Goal: Task Accomplishment & Management: Manage account settings

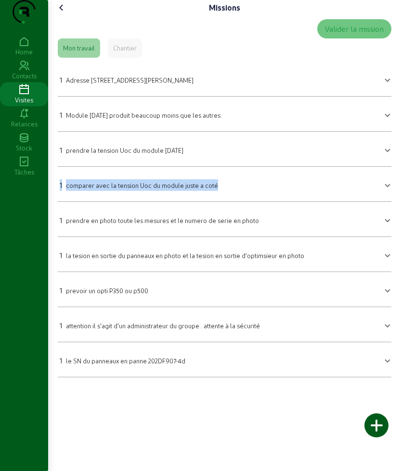
click at [64, 13] on icon at bounding box center [62, 8] width 12 height 12
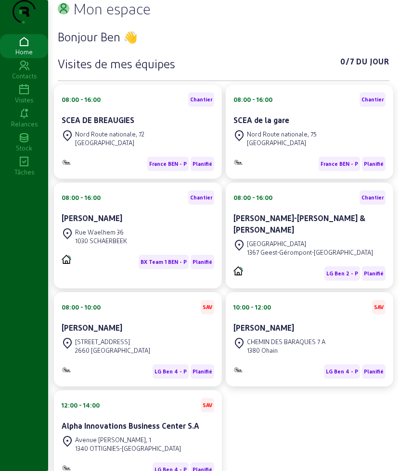
click at [21, 96] on icon at bounding box center [24, 90] width 48 height 12
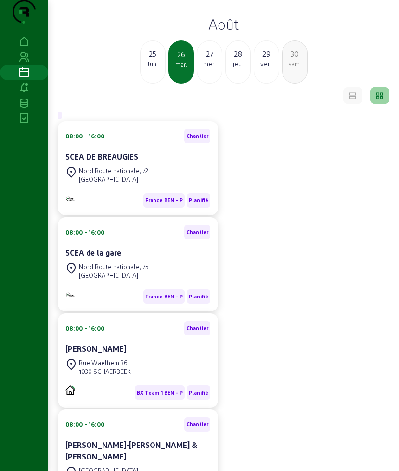
click at [161, 84] on div "25 lun." at bounding box center [152, 61] width 25 height 43
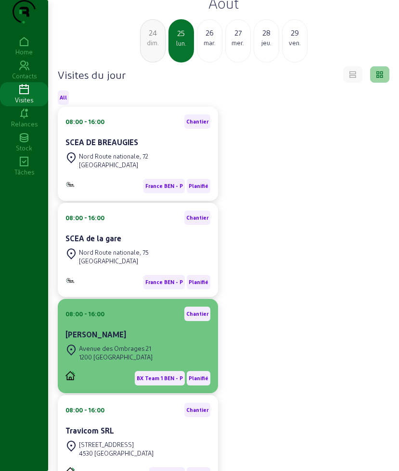
scroll to position [60, 0]
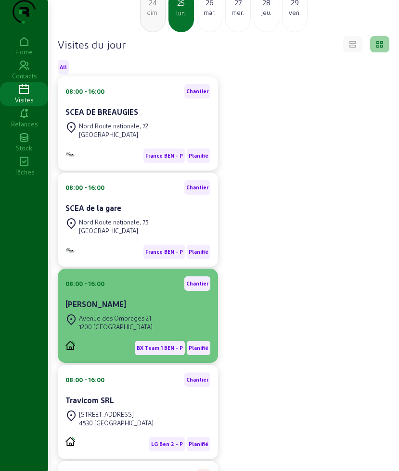
click at [139, 310] on div "Cecile Pirzio Biroli" at bounding box center [137, 305] width 145 height 12
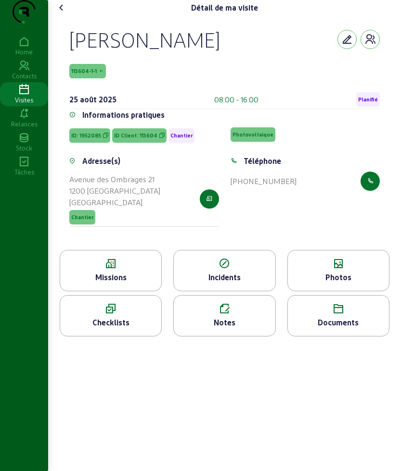
drag, startPoint x: 69, startPoint y: 56, endPoint x: 277, endPoint y: 55, distance: 207.8
click at [277, 55] on div "Cecile Pirzio Biroli 113604-1-1 25 août 2025 08:00 - 16:00 Planifié Information…" at bounding box center [224, 132] width 333 height 235
copy div "Cecile Pirzio Biroli"
click at [123, 283] on div "Missions" at bounding box center [110, 278] width 101 height 12
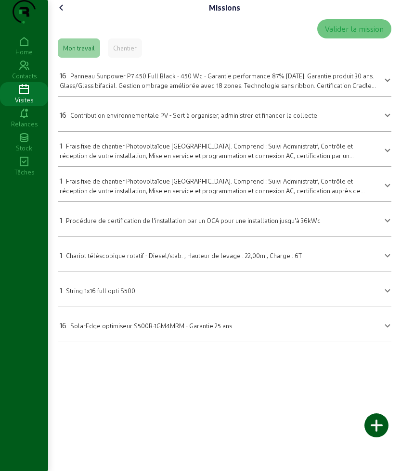
click at [164, 92] on span "Panneau Sunpower P7 450 Full Black - 450 Wc - Garantie performance 87% après 30…" at bounding box center [218, 84] width 316 height 25
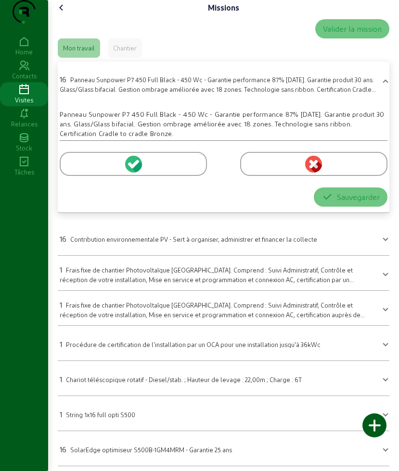
click at [102, 176] on div at bounding box center [133, 164] width 147 height 24
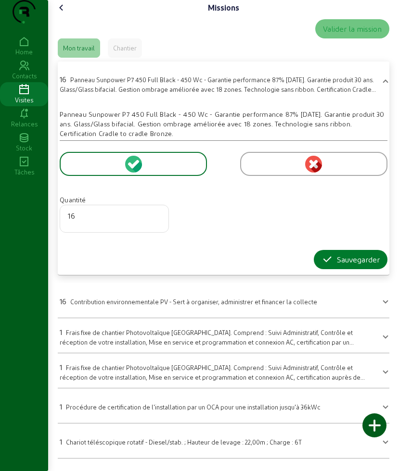
click at [333, 266] on div "Sauvegarder" at bounding box center [350, 260] width 58 height 12
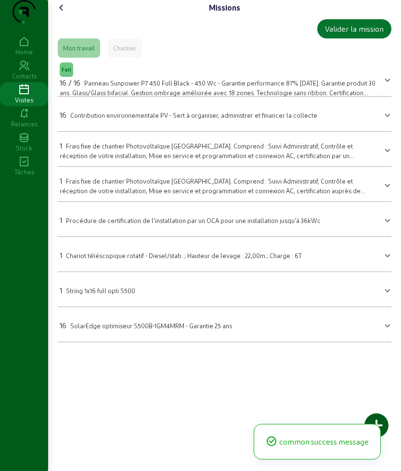
click at [102, 331] on div "16 SolarEdge optimiseur S500B-1GM4MRM - Garantie 25 ans" at bounding box center [146, 326] width 172 height 12
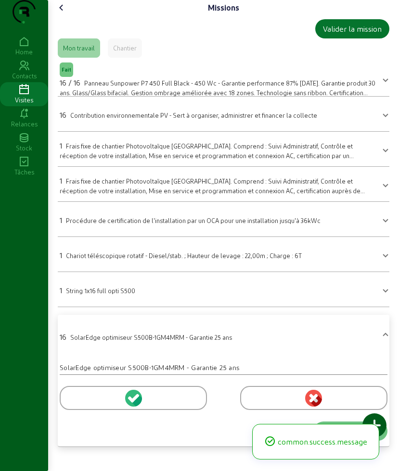
click at [84, 410] on div at bounding box center [133, 398] width 147 height 24
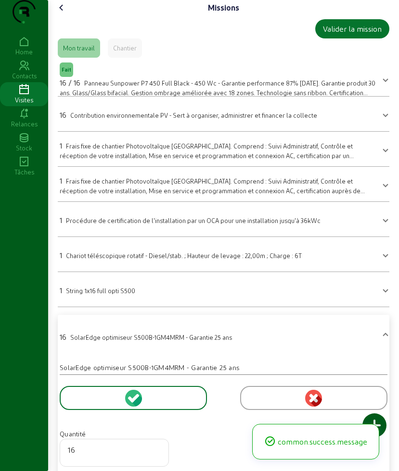
scroll to position [65, 0]
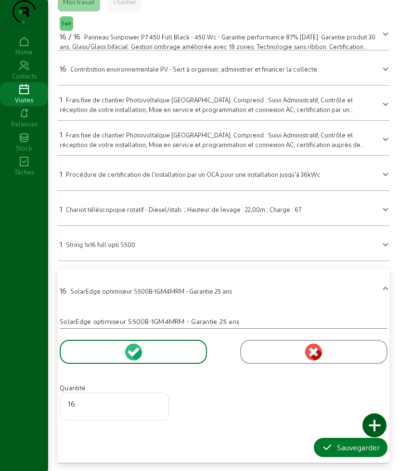
click at [325, 441] on button "Sauvegarder" at bounding box center [351, 447] width 74 height 19
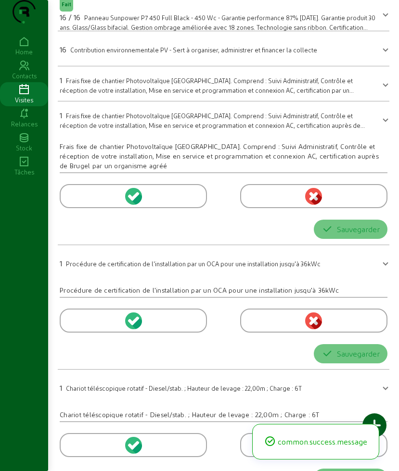
scroll to position [0, 0]
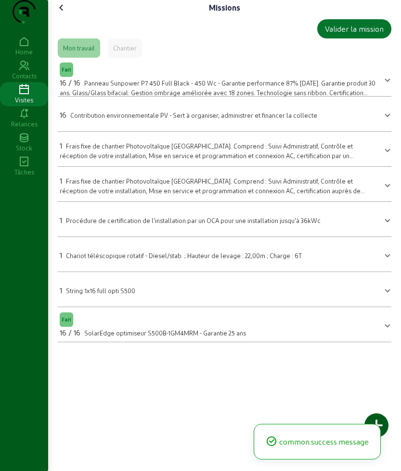
click at [107, 294] on span "String 1x16 full opti S500" at bounding box center [100, 290] width 69 height 7
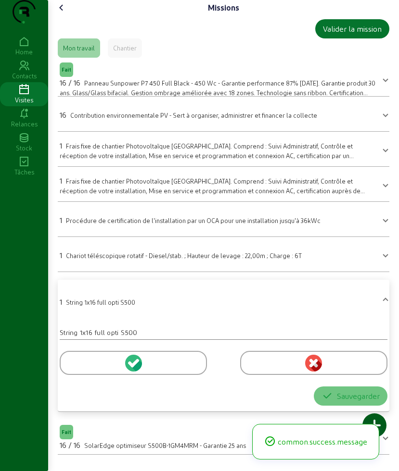
click at [86, 375] on div at bounding box center [133, 363] width 147 height 24
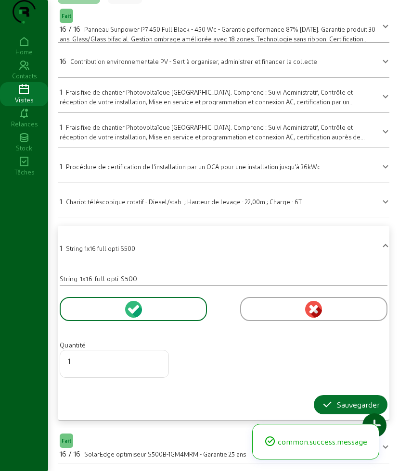
scroll to position [73, 0]
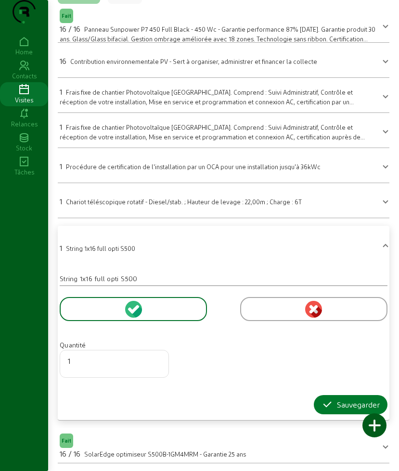
click at [336, 401] on div "Sauvegarder" at bounding box center [350, 405] width 58 height 12
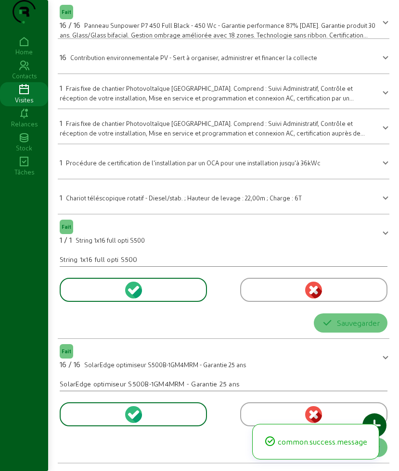
scroll to position [0, 0]
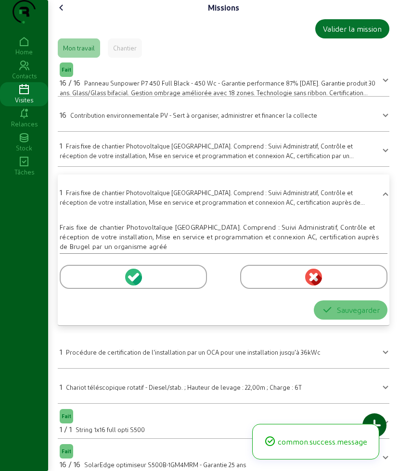
click at [81, 391] on span "Chariot téléscopique rotatif - Diesel/stab. ; Hauteur de levage : 22,00m ; Char…" at bounding box center [184, 387] width 236 height 7
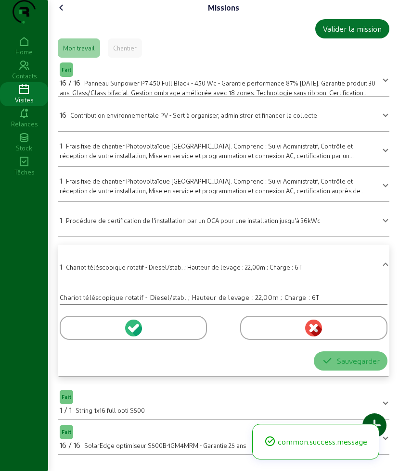
click at [88, 340] on div at bounding box center [133, 328] width 147 height 24
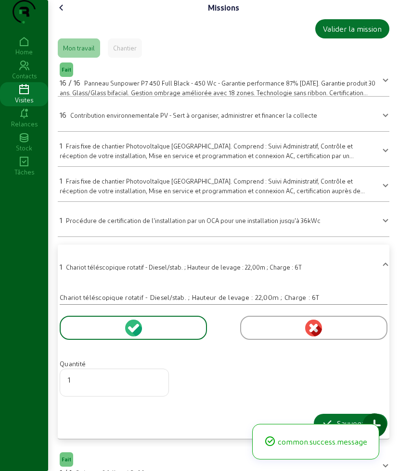
scroll to position [73, 0]
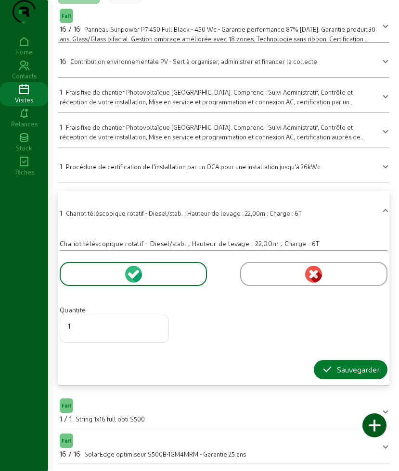
click at [331, 372] on div "Sauvegarder" at bounding box center [350, 370] width 58 height 12
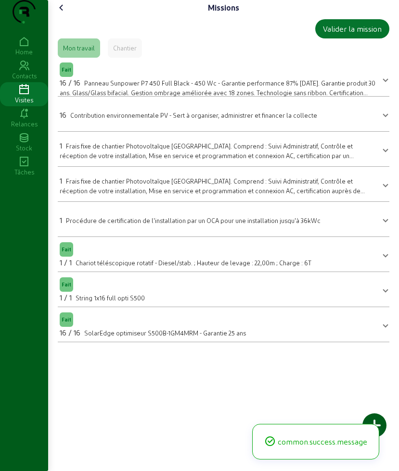
scroll to position [0, 0]
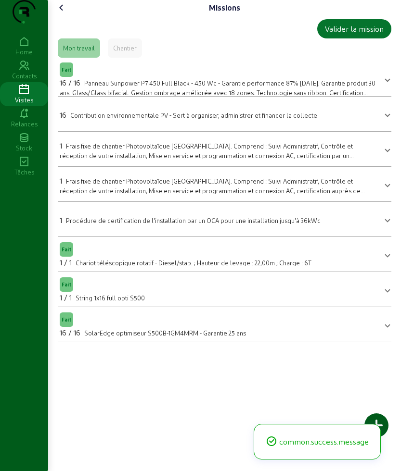
click at [63, 15] on cam-font-icon at bounding box center [61, 7] width 15 height 15
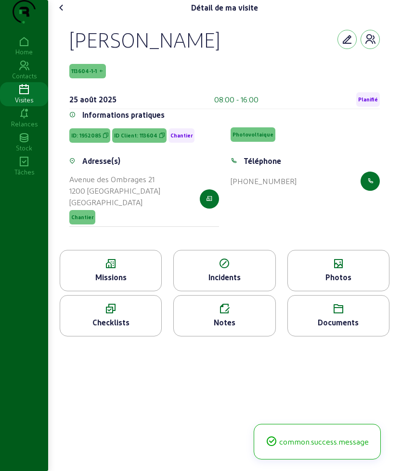
click at [331, 283] on div "Photos" at bounding box center [338, 278] width 101 height 12
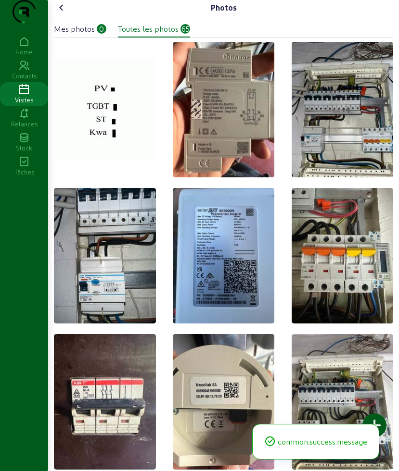
click at [380, 426] on div at bounding box center [374, 426] width 24 height 24
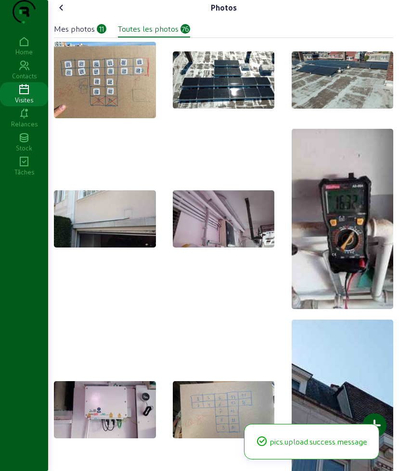
click at [64, 13] on icon at bounding box center [62, 8] width 12 height 12
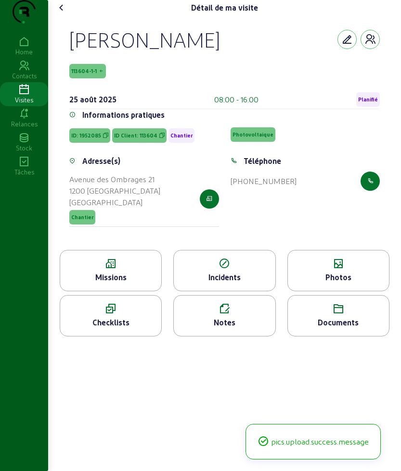
click at [64, 13] on icon at bounding box center [62, 8] width 12 height 12
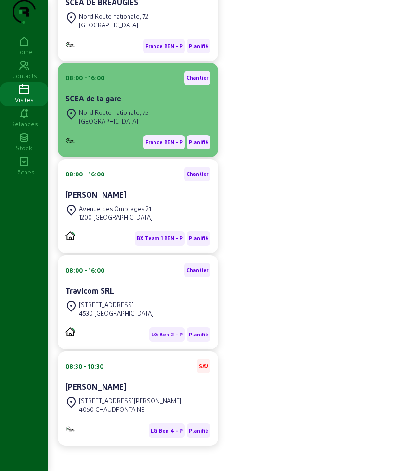
scroll to position [180, 0]
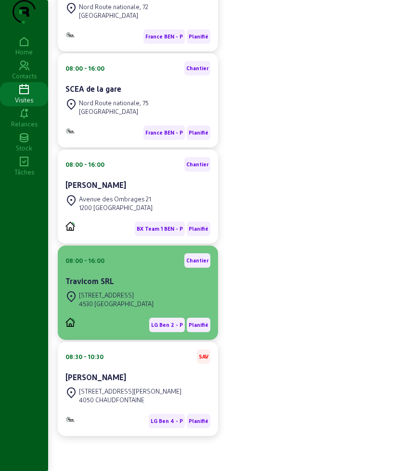
click at [134, 308] on div "4530 VILLERS-LE-BOUILLET" at bounding box center [116, 304] width 75 height 9
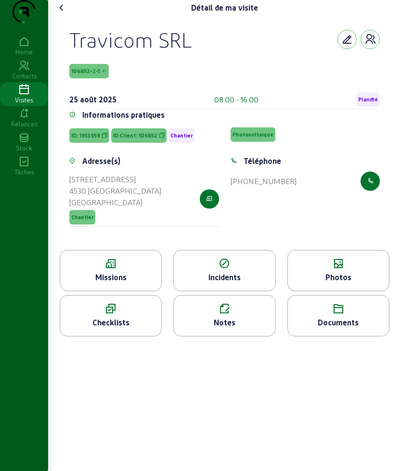
drag, startPoint x: 68, startPoint y: 59, endPoint x: 231, endPoint y: 50, distance: 163.4
click at [231, 50] on div "Travicom SRL 106852-2-1 25 août 2025 08:00 - 16:00 Planifié Informations pratiq…" at bounding box center [224, 132] width 333 height 235
copy div "Travicom SRL"
click at [112, 270] on icon at bounding box center [110, 264] width 101 height 12
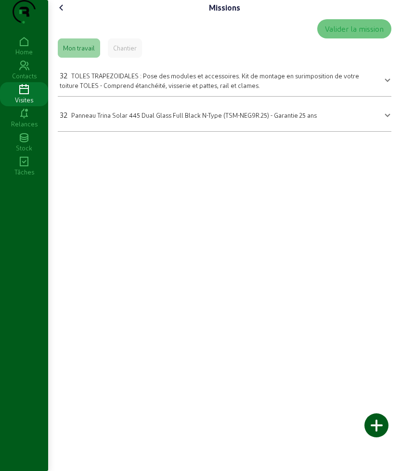
click at [114, 132] on mat-expansion-panel "32 Panneau Trina Solar 445 Dual Glass Full Black N-Type (TSM-NEG9R.25) - Garant…" at bounding box center [224, 114] width 333 height 35
click at [102, 116] on mat-expansion-panel "32 Panneau Trina Solar 445 Dual Glass Full Black N-Type (TSM-NEG9R.25) - Garant…" at bounding box center [224, 114] width 333 height 35
click at [98, 119] on span "Panneau Trina Solar 445 Dual Glass Full Black N-Type (TSM-NEG9R.25) - Garantie …" at bounding box center [193, 115] width 245 height 7
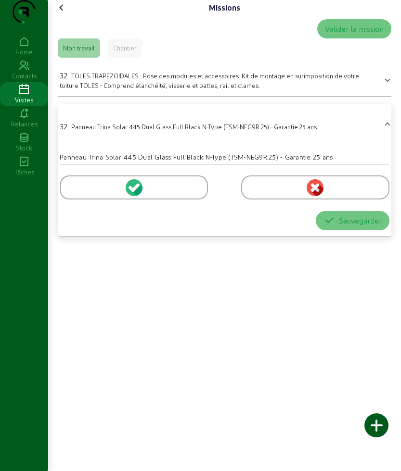
click at [81, 200] on div at bounding box center [134, 188] width 148 height 24
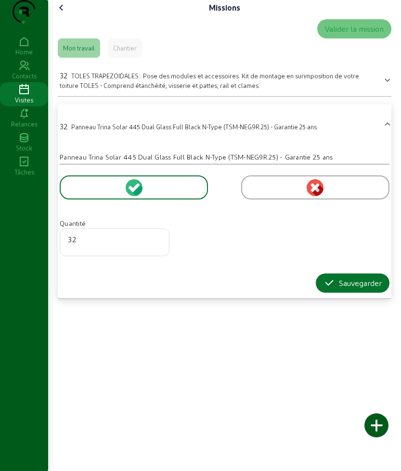
click at [337, 290] on form "Quantité 32 Sauvegarder" at bounding box center [225, 229] width 330 height 128
click at [325, 289] on icon "button" at bounding box center [329, 284] width 12 height 12
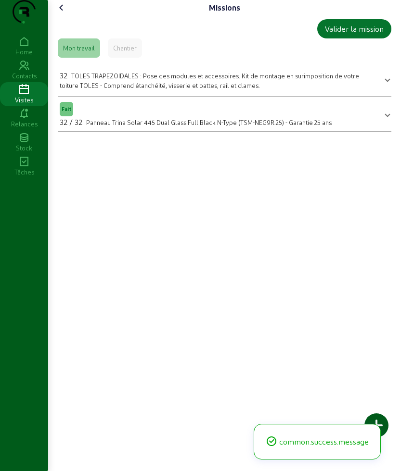
click at [126, 89] on span "TOLES TRAPEZOIDALES : Pose des modules et accessoires. Kit de montage en surimp…" at bounding box center [209, 80] width 299 height 17
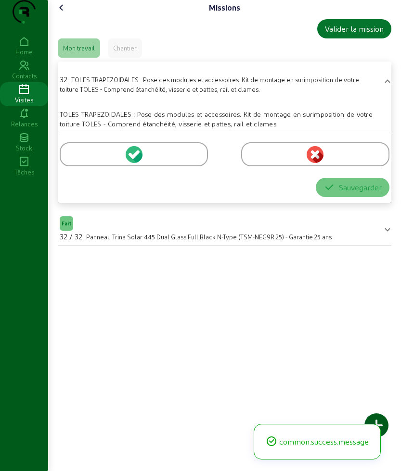
click at [108, 166] on div at bounding box center [134, 154] width 148 height 24
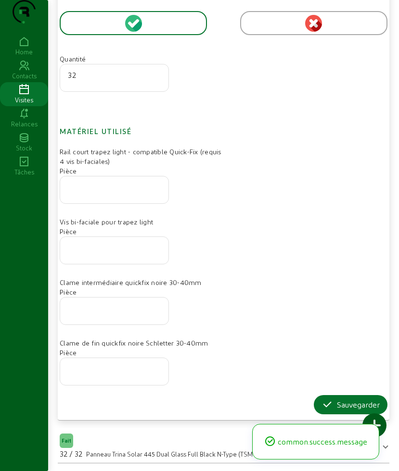
scroll to position [151, 0]
click at [340, 401] on div "Sauvegarder" at bounding box center [350, 405] width 58 height 12
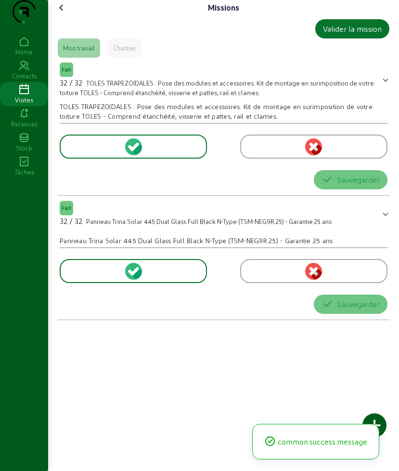
scroll to position [0, 0]
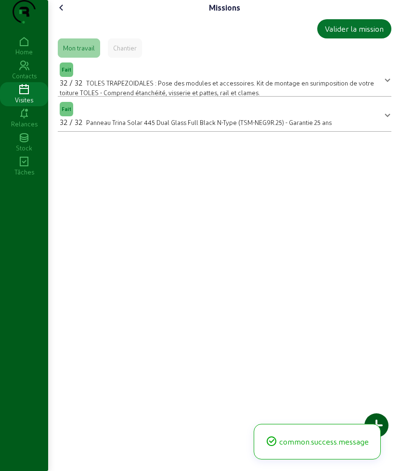
click at [59, 13] on icon at bounding box center [62, 8] width 12 height 12
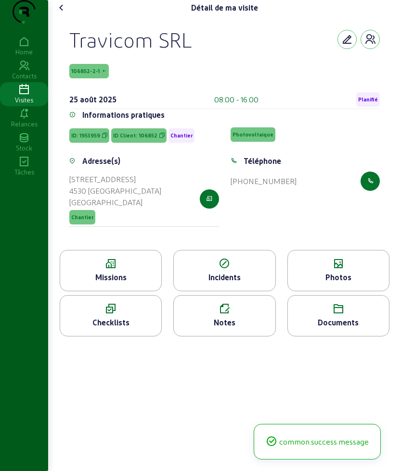
click at [343, 283] on div "Photos" at bounding box center [338, 278] width 101 height 12
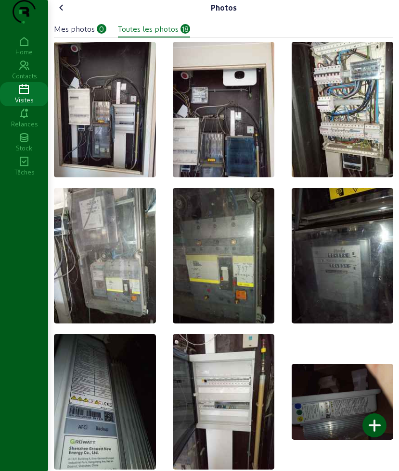
click at [381, 422] on div at bounding box center [374, 426] width 24 height 24
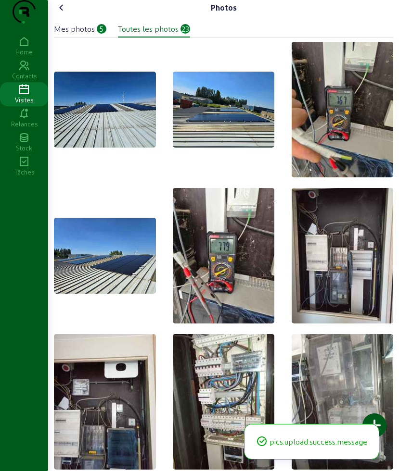
click at [64, 13] on icon at bounding box center [62, 8] width 12 height 12
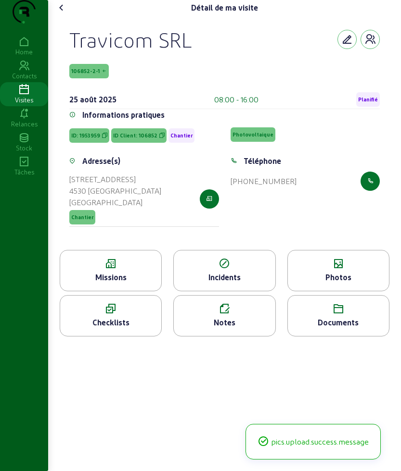
click at [65, 13] on icon at bounding box center [62, 8] width 12 height 12
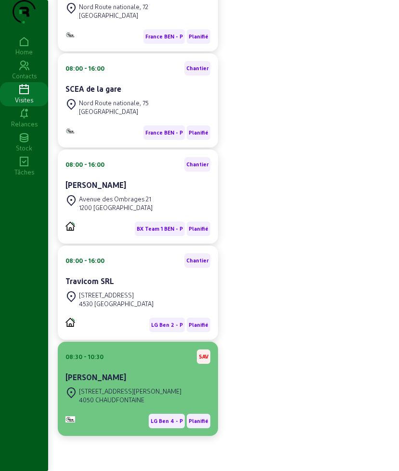
scroll to position [199, 0]
click at [126, 381] on div "Sébastian Knauf" at bounding box center [137, 378] width 145 height 12
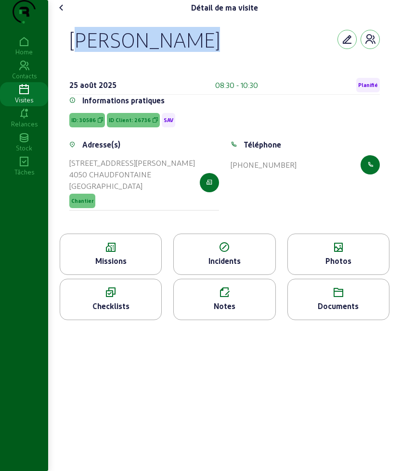
drag, startPoint x: 64, startPoint y: 58, endPoint x: 278, endPoint y: 57, distance: 214.6
click at [278, 57] on div "Sébastian Knauf 25 août 2025 08:30 - 10:30 Planifié Informations pratiques ID: …" at bounding box center [224, 124] width 333 height 218
copy div "Sébastian Knauf"
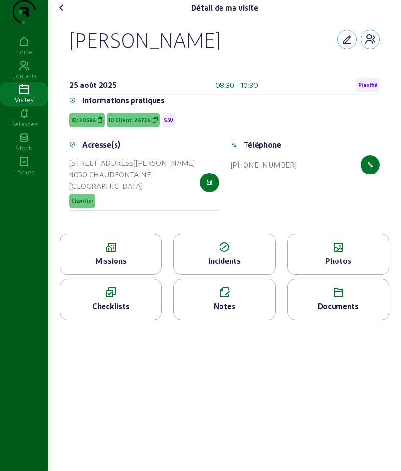
click at [122, 254] on icon at bounding box center [110, 248] width 101 height 12
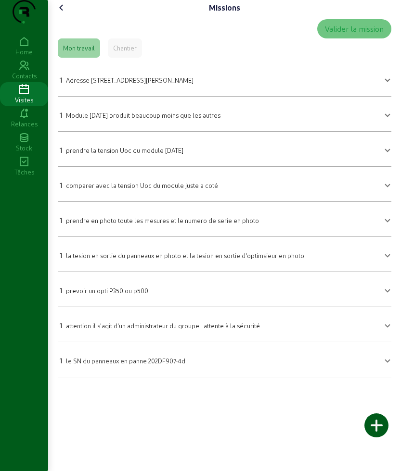
click at [87, 156] on div "1 prendre la tension Uoc du module 1.1.23" at bounding box center [122, 150] width 124 height 12
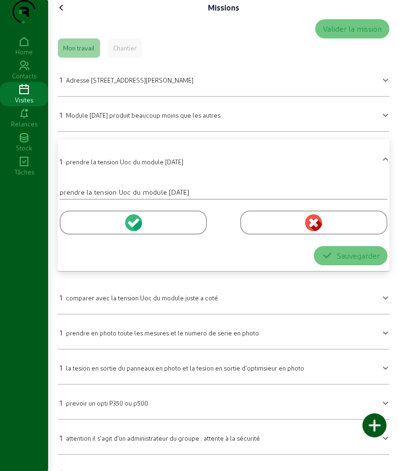
click at [71, 235] on div at bounding box center [133, 223] width 147 height 24
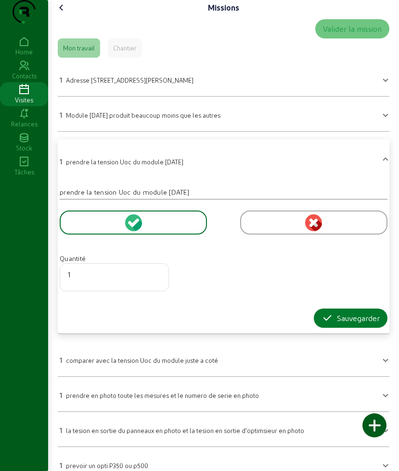
click at [333, 324] on div "Sauvegarder" at bounding box center [350, 319] width 58 height 12
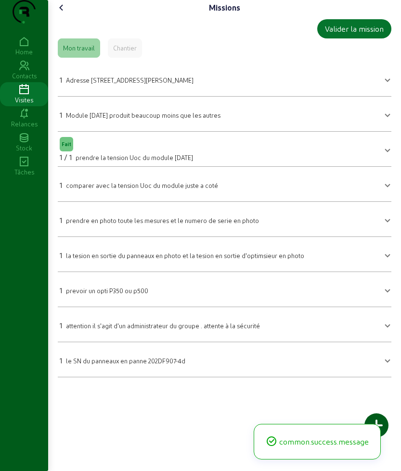
click at [149, 179] on div at bounding box center [139, 179] width 158 height 2
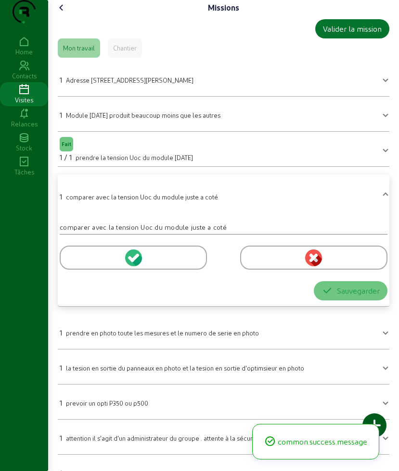
click at [101, 270] on div at bounding box center [133, 258] width 147 height 24
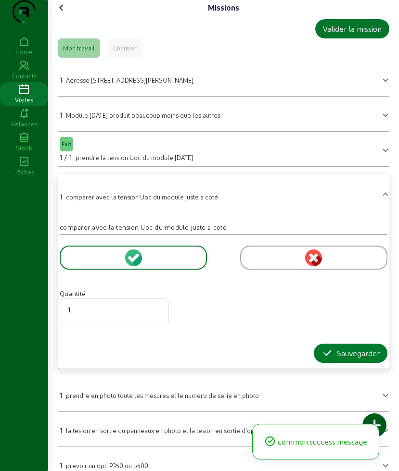
click at [331, 359] on div "Sauvegarder" at bounding box center [350, 354] width 58 height 12
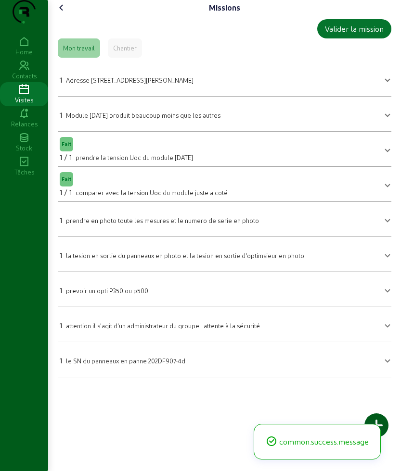
click at [148, 226] on div "1 prendre en photo toute les mesures et le numero de serie en photo" at bounding box center [159, 221] width 199 height 12
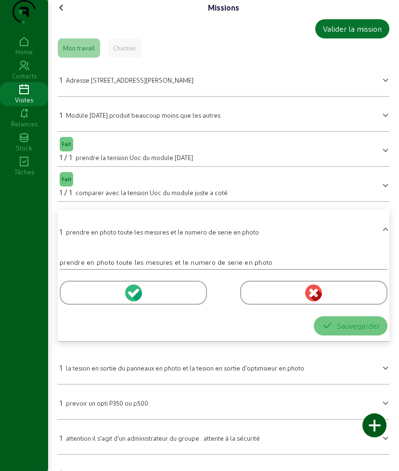
click at [105, 305] on div at bounding box center [133, 293] width 147 height 24
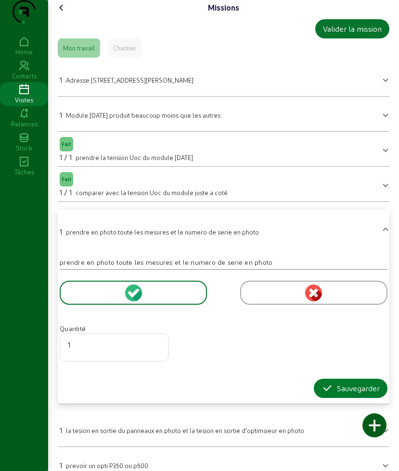
click at [332, 398] on button "Sauvegarder" at bounding box center [351, 388] width 74 height 19
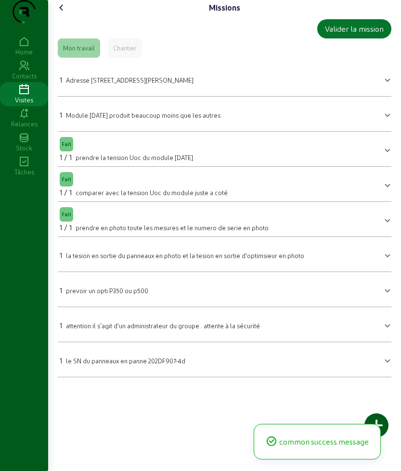
click at [161, 261] on div "1 la tesion en sortie du panneaux en photo et la tesion en sortie d'optimsieur …" at bounding box center [182, 256] width 244 height 12
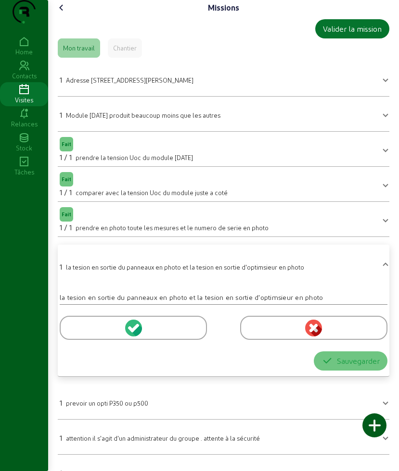
scroll to position [46, 0]
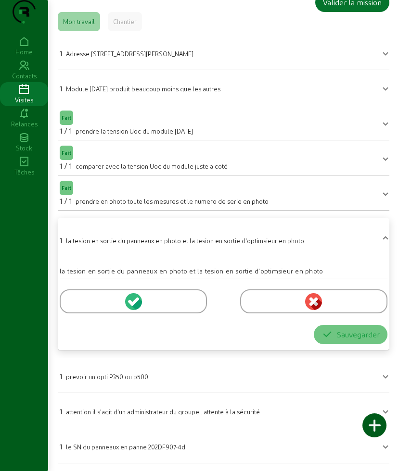
click at [102, 310] on div at bounding box center [133, 302] width 147 height 24
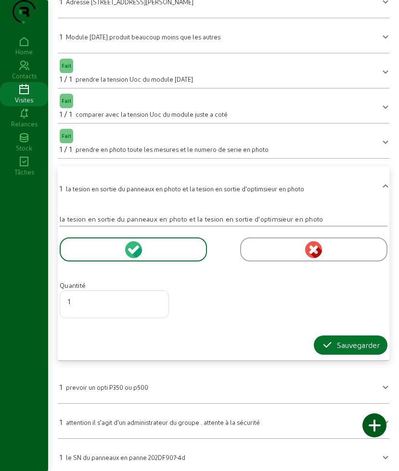
scroll to position [108, 0]
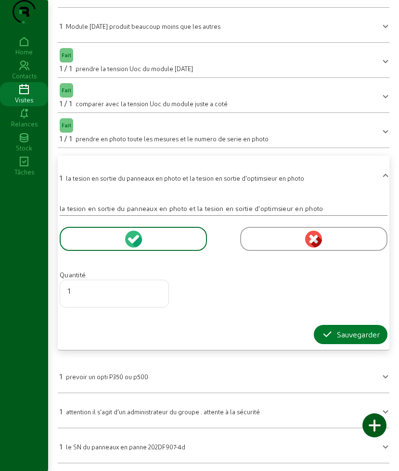
click at [328, 336] on icon "button" at bounding box center [327, 335] width 12 height 12
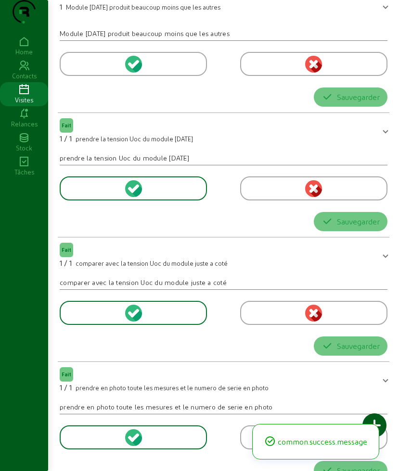
scroll to position [0, 0]
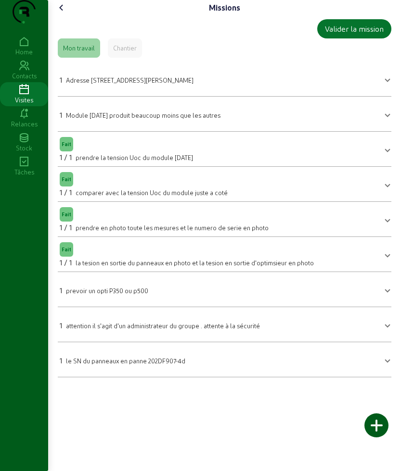
click at [62, 13] on icon at bounding box center [62, 8] width 12 height 12
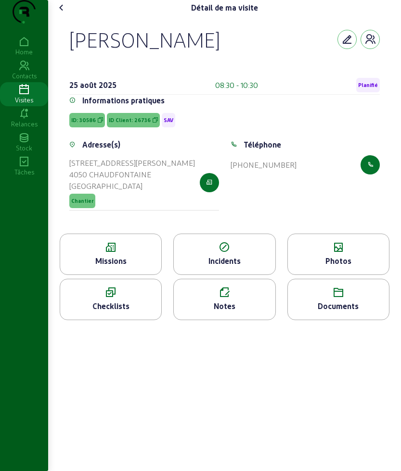
click at [352, 267] on div "Photos" at bounding box center [338, 261] width 101 height 12
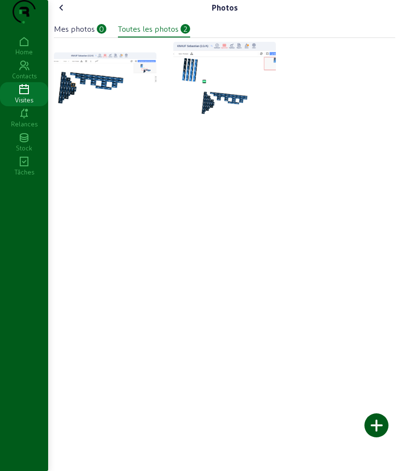
click at [378, 430] on div at bounding box center [376, 426] width 24 height 24
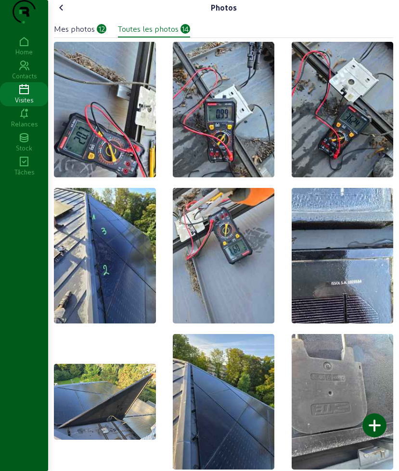
click at [60, 13] on icon at bounding box center [62, 8] width 12 height 12
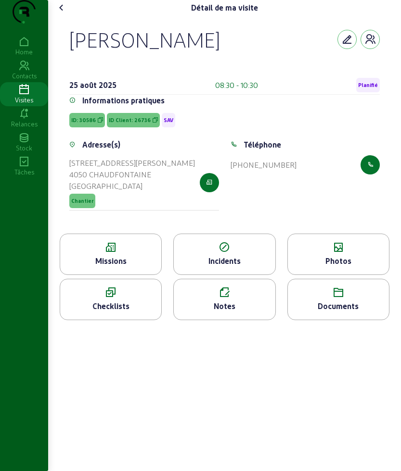
click at [60, 13] on icon at bounding box center [62, 8] width 12 height 12
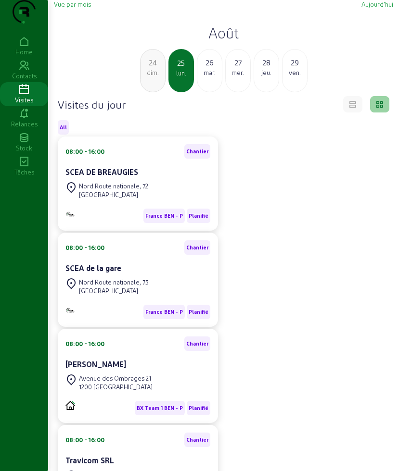
click at [208, 68] on div "26" at bounding box center [209, 63] width 25 height 12
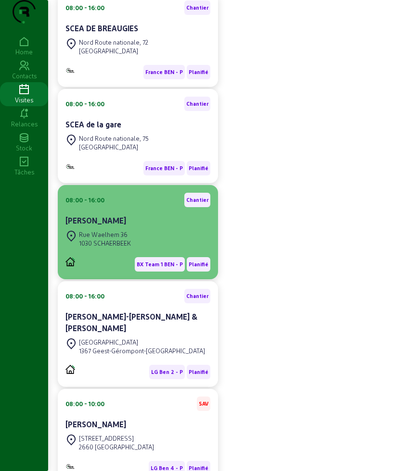
scroll to position [180, 0]
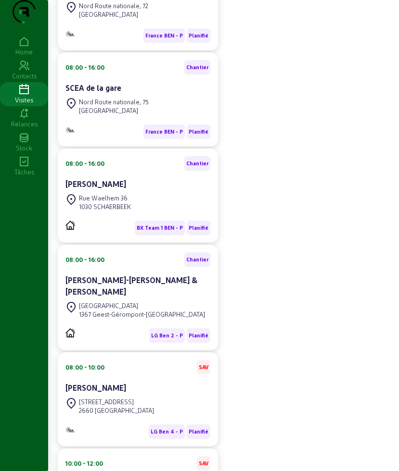
click at [35, 104] on div "Visites" at bounding box center [24, 100] width 48 height 9
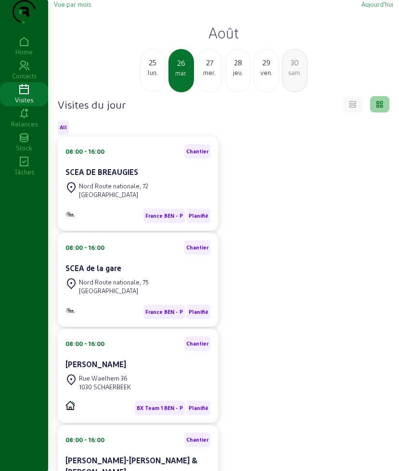
click at [160, 77] on div "lun." at bounding box center [152, 72] width 25 height 9
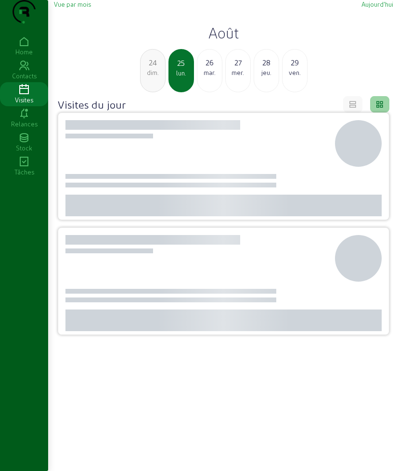
click at [160, 77] on div "dim." at bounding box center [152, 72] width 25 height 9
click at [160, 77] on div "sam." at bounding box center [152, 72] width 25 height 9
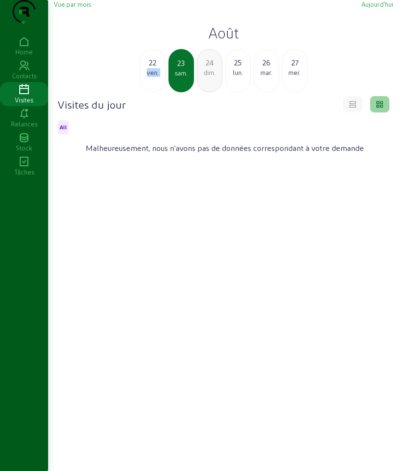
click at [160, 77] on div "ven." at bounding box center [152, 72] width 25 height 9
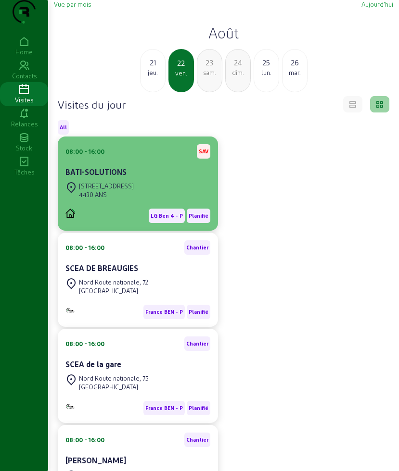
click at [122, 200] on div "Rue des Français, 165 4430 ANS" at bounding box center [99, 190] width 68 height 21
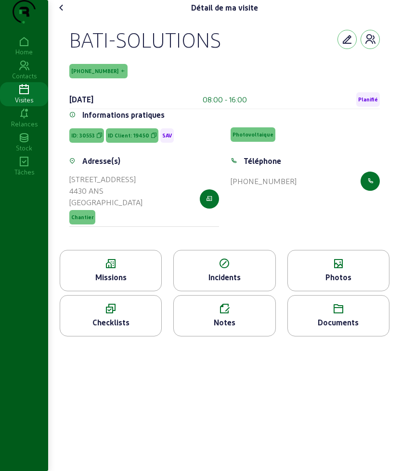
click at [113, 270] on icon at bounding box center [110, 264] width 101 height 12
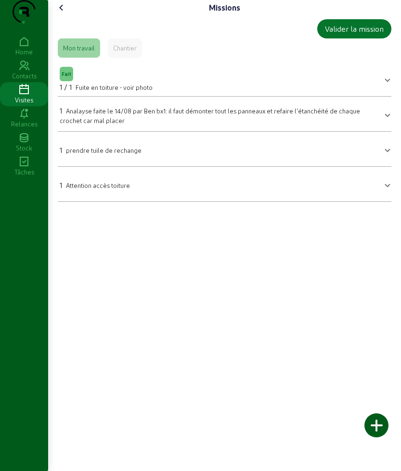
click at [64, 18] on div "Missions Valider la mission Mon travail Chantier Fait 1 / 1 Fuite en toiture - …" at bounding box center [224, 105] width 353 height 210
click at [63, 13] on icon at bounding box center [62, 8] width 12 height 12
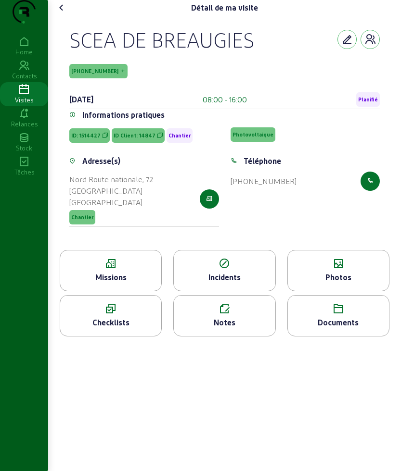
click at [127, 270] on icon at bounding box center [110, 264] width 101 height 12
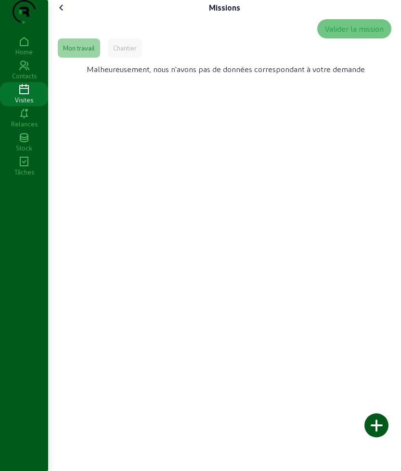
click at [64, 13] on icon at bounding box center [62, 8] width 12 height 12
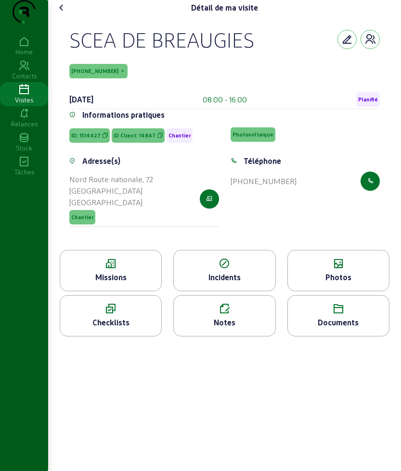
click at [64, 13] on icon at bounding box center [62, 8] width 12 height 12
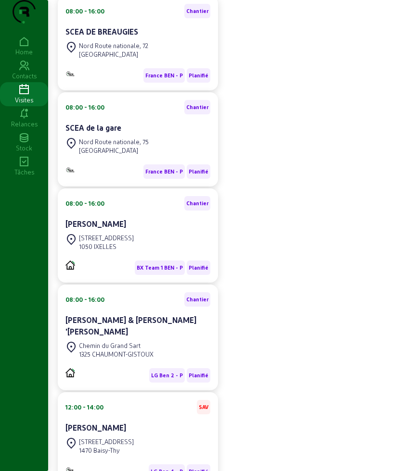
scroll to position [295, 0]
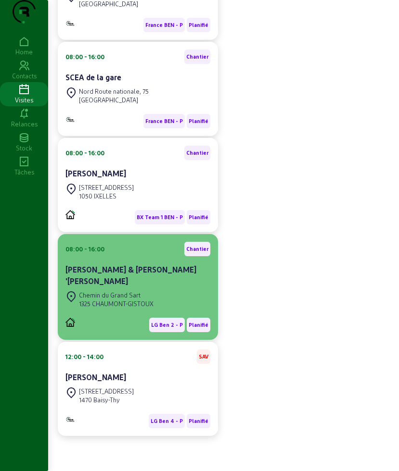
click at [162, 315] on div "LG Ben 2 - P Planifié" at bounding box center [137, 321] width 145 height 22
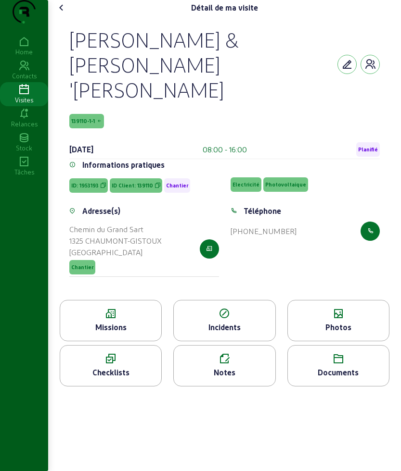
click at [110, 327] on div "Missions" at bounding box center [110, 328] width 101 height 12
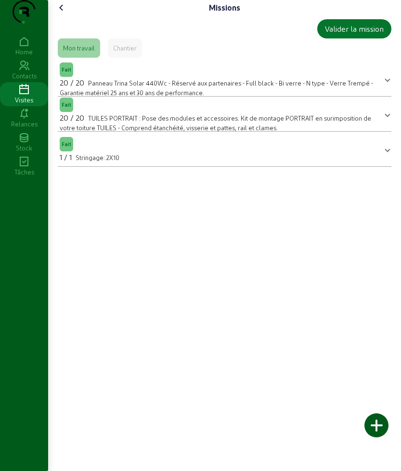
click at [66, 18] on div "Missions Valider la mission Mon travail Chantier Fait 20 / 20 Panneau Trina Sol…" at bounding box center [224, 87] width 353 height 175
click at [63, 13] on icon at bounding box center [62, 8] width 12 height 12
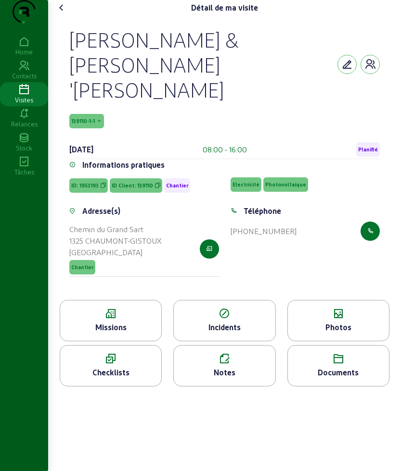
click at [330, 322] on div "Photos" at bounding box center [338, 328] width 101 height 12
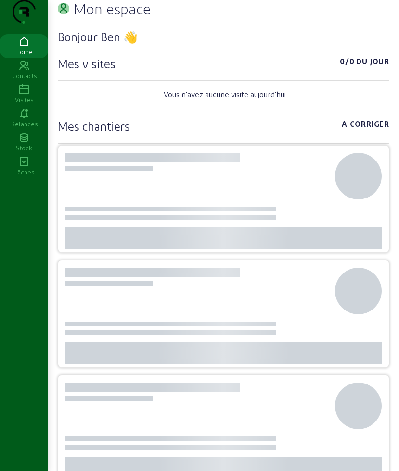
click at [29, 96] on icon at bounding box center [24, 90] width 48 height 12
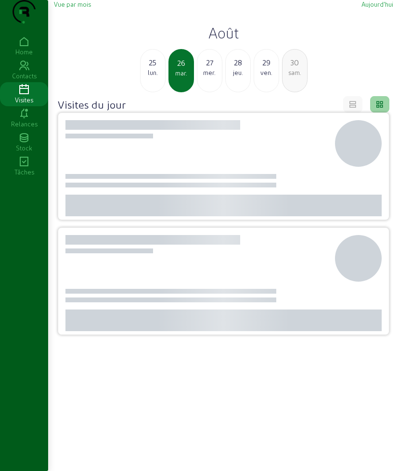
click at [222, 41] on h2 "Août" at bounding box center [223, 32] width 339 height 17
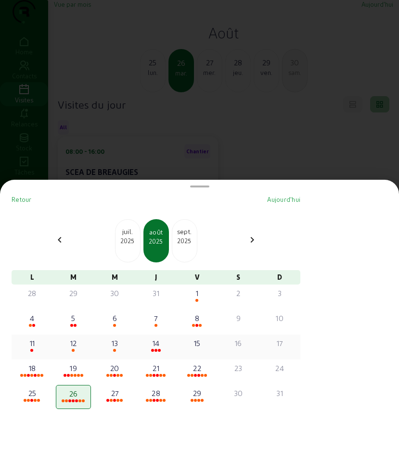
click at [114, 336] on div "13" at bounding box center [115, 347] width 36 height 24
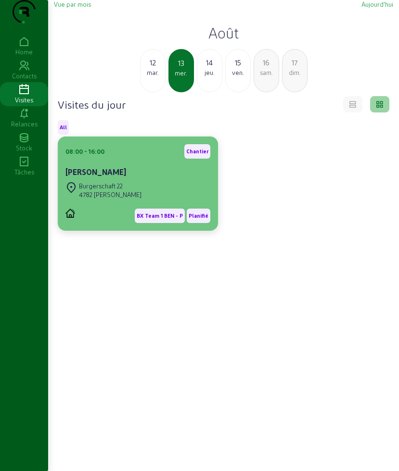
click at [144, 178] on div "Tom Mostmans" at bounding box center [137, 172] width 145 height 12
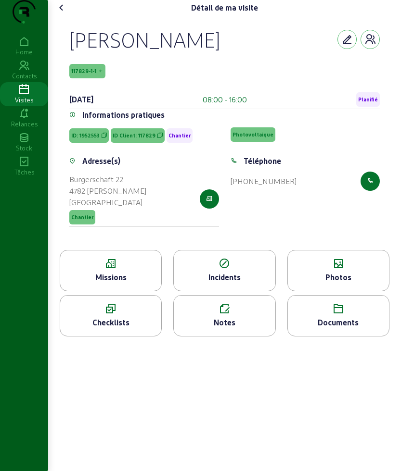
click at [128, 283] on div "Missions" at bounding box center [110, 278] width 101 height 12
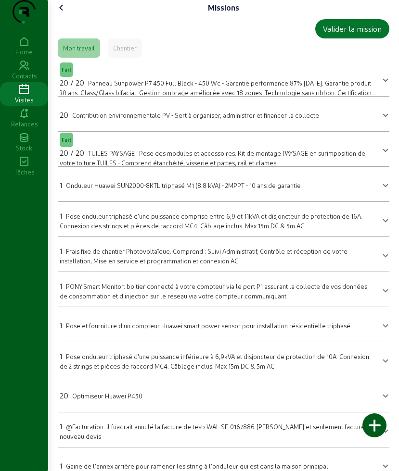
click at [51, 21] on div "Missions Valider la mission Mon travail Chantier Fait 20 / 20 Panneau Sunpower …" at bounding box center [223, 315] width 351 height 631
click at [59, 13] on icon at bounding box center [62, 8] width 12 height 12
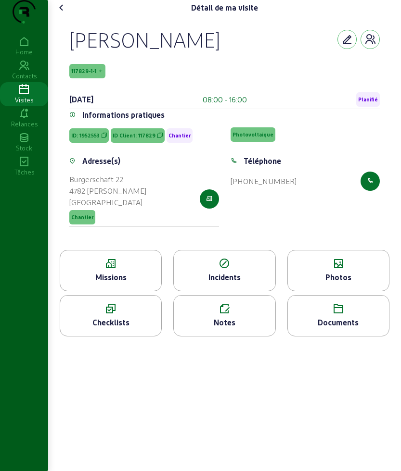
click at [64, 13] on icon at bounding box center [62, 8] width 12 height 12
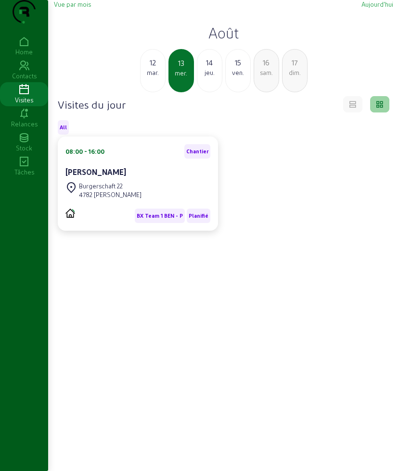
click at [227, 41] on h2 "Août" at bounding box center [223, 32] width 339 height 17
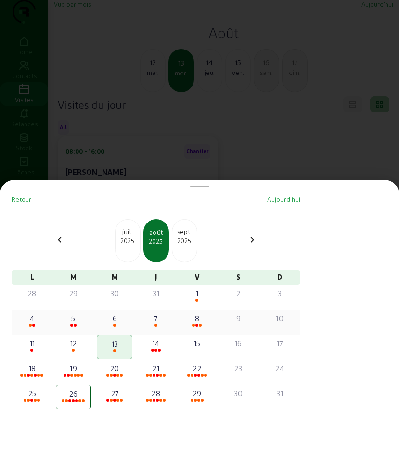
click at [158, 321] on div "7" at bounding box center [156, 319] width 34 height 12
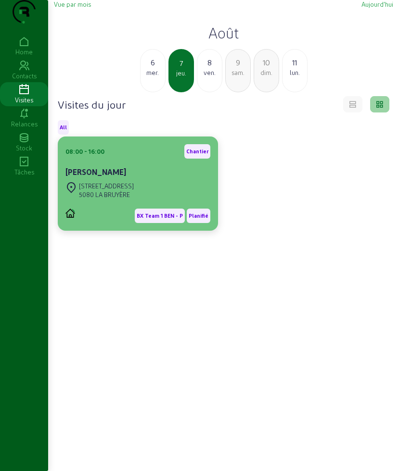
click at [147, 159] on div "08:00 - 16:00 Chantier" at bounding box center [137, 151] width 145 height 14
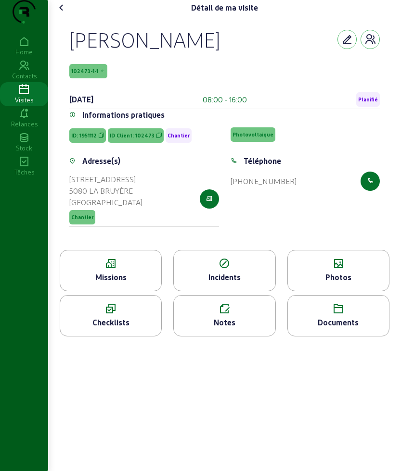
click at [121, 283] on div "Missions" at bounding box center [110, 278] width 101 height 12
